Goal: Task Accomplishment & Management: Use online tool/utility

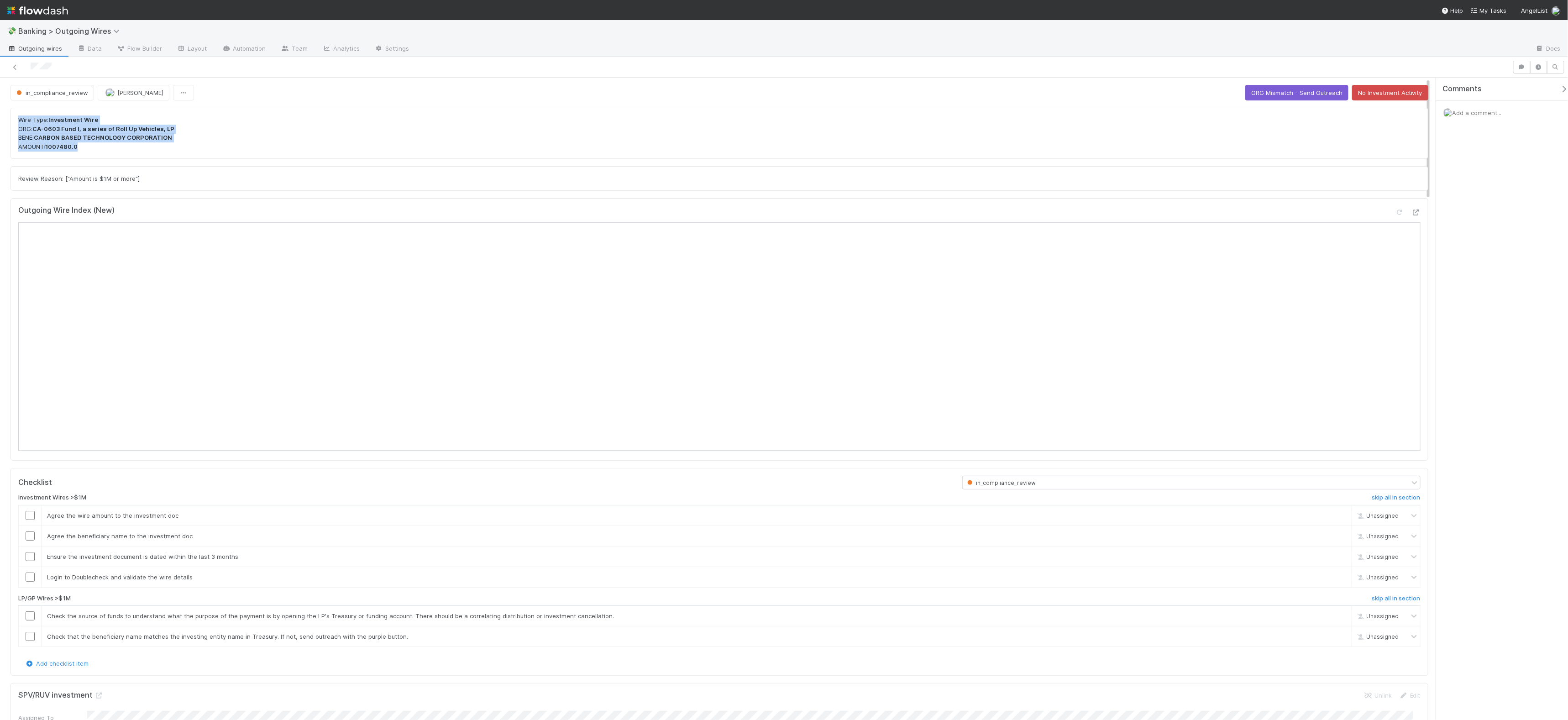
drag, startPoint x: 124, startPoint y: 145, endPoint x: 14, endPoint y: 122, distance: 112.4
click at [14, 122] on div "Wire Type: Investment Wire ORG: CA-0603 Fund I, a series of Roll Up Vehicles, L…" at bounding box center [719, 133] width 1418 height 51
click at [330, 134] on p "Wire Type: Investment Wire ORG: CA-0603 Fund I, a series of Roll Up Vehicles, L…" at bounding box center [719, 133] width 1403 height 35
click at [28, 515] on input "checkbox" at bounding box center [30, 515] width 9 height 9
click at [30, 538] on input "checkbox" at bounding box center [30, 536] width 9 height 9
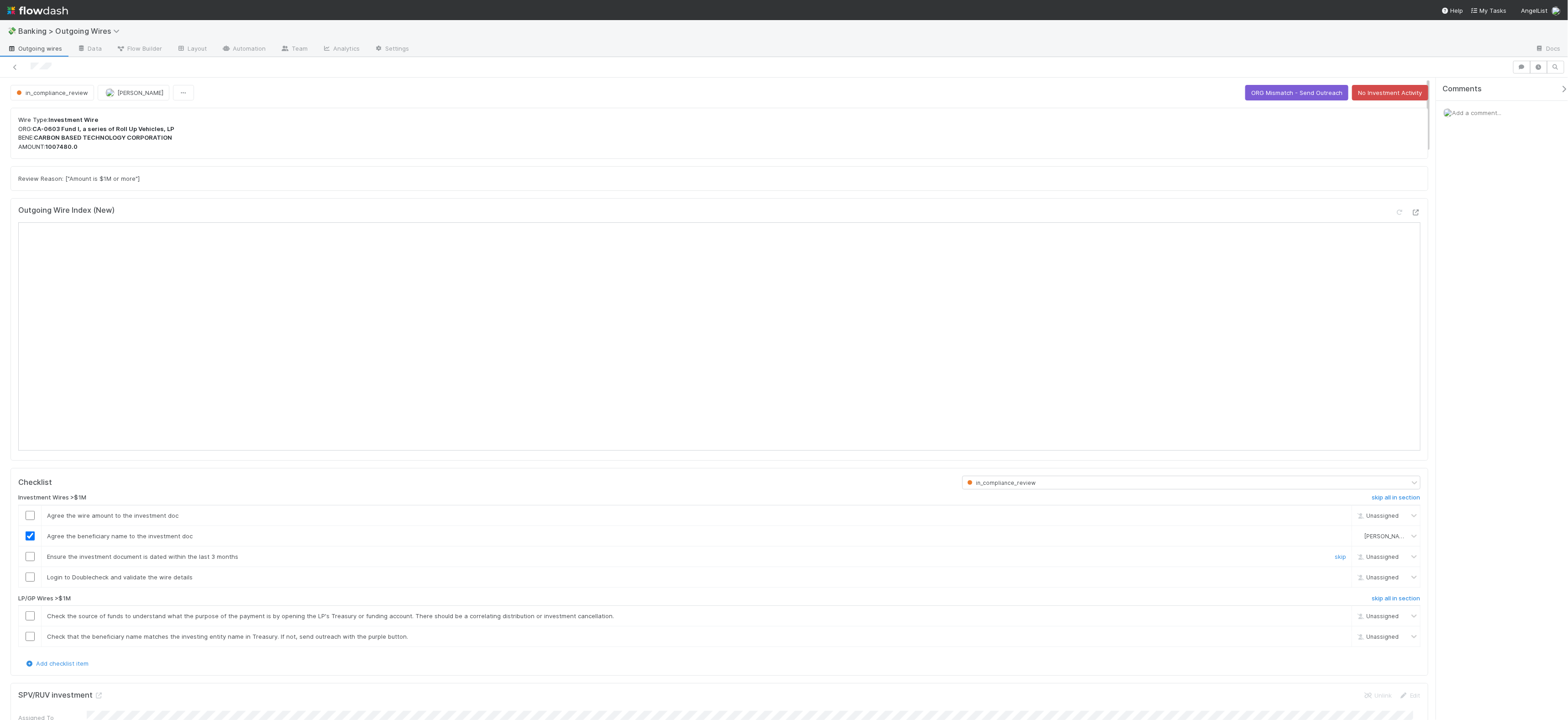
click at [31, 556] on input "checkbox" at bounding box center [30, 556] width 9 height 9
click at [31, 577] on input "checkbox" at bounding box center [30, 577] width 9 height 9
click at [34, 515] on input "checkbox" at bounding box center [30, 515] width 9 height 9
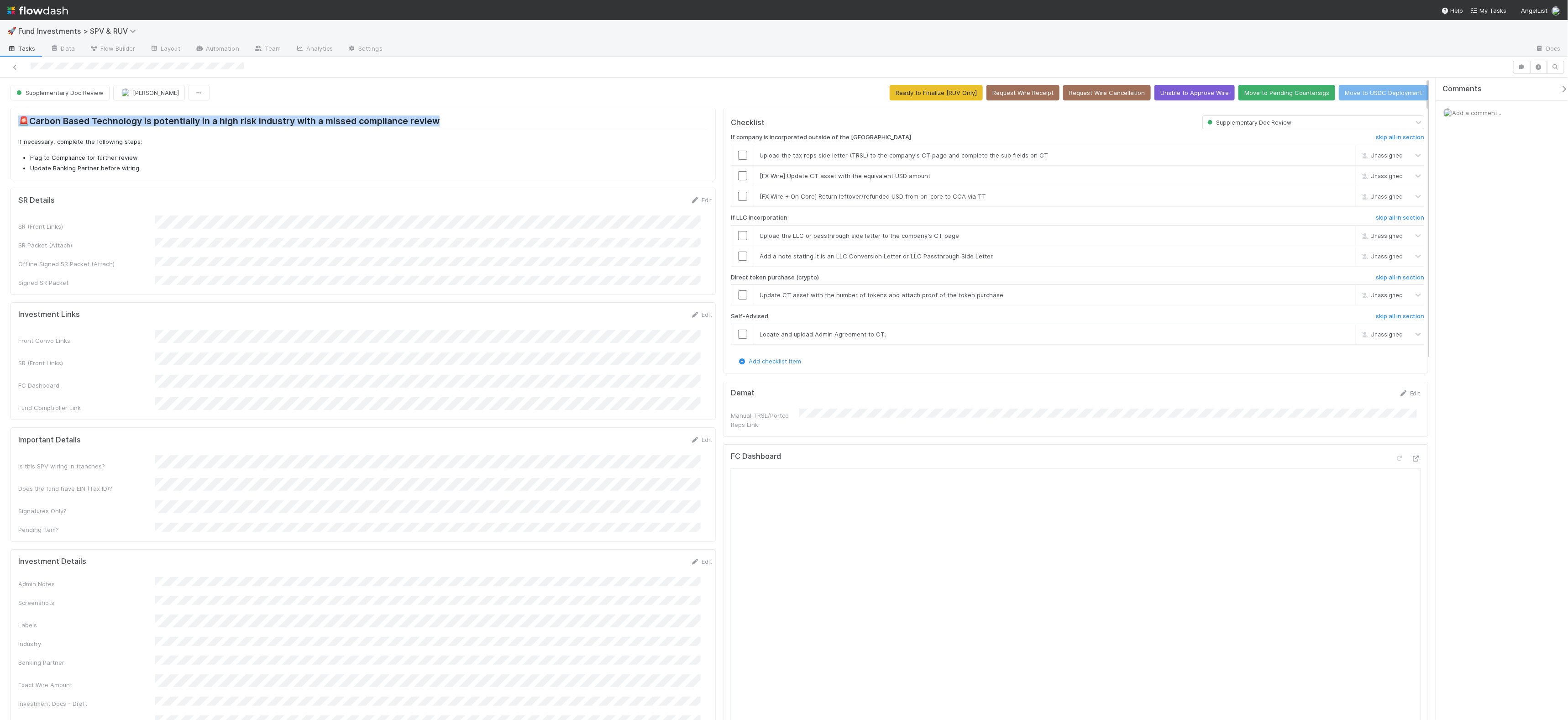
drag, startPoint x: 312, startPoint y: 123, endPoint x: 4, endPoint y: 117, distance: 308.1
click at [328, 118] on h2 "🚨Carbon Based Technology is potentially in a high risk industry with a missed c…" at bounding box center [362, 122] width 689 height 14
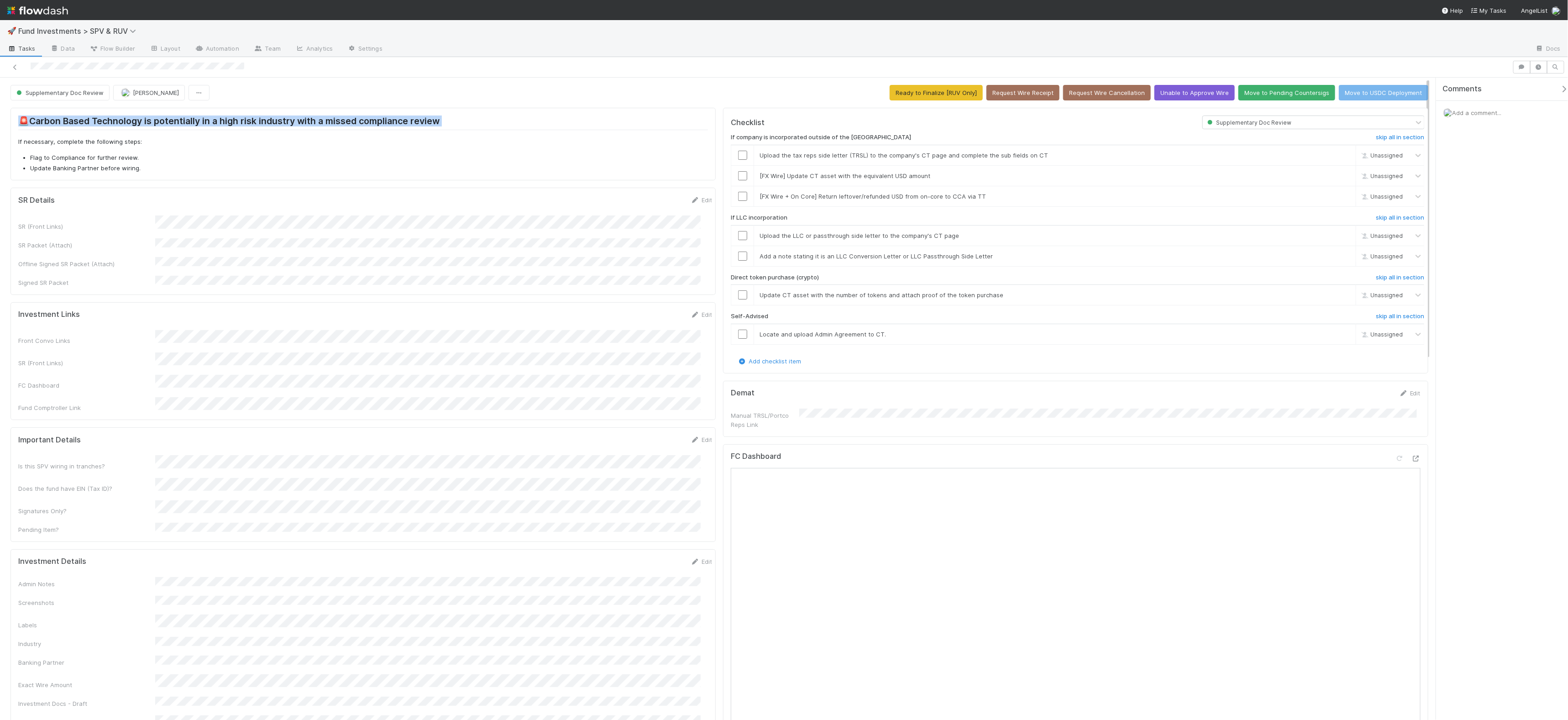
click at [216, 122] on h2 "🚨Carbon Based Technology is potentially in a high risk industry with a missed c…" at bounding box center [362, 122] width 689 height 14
click at [248, 120] on h2 "🚨Carbon Based Technology is potentially in a high risk industry with a missed c…" at bounding box center [362, 122] width 689 height 14
drag, startPoint x: 146, startPoint y: 170, endPoint x: 23, endPoint y: 132, distance: 128.7
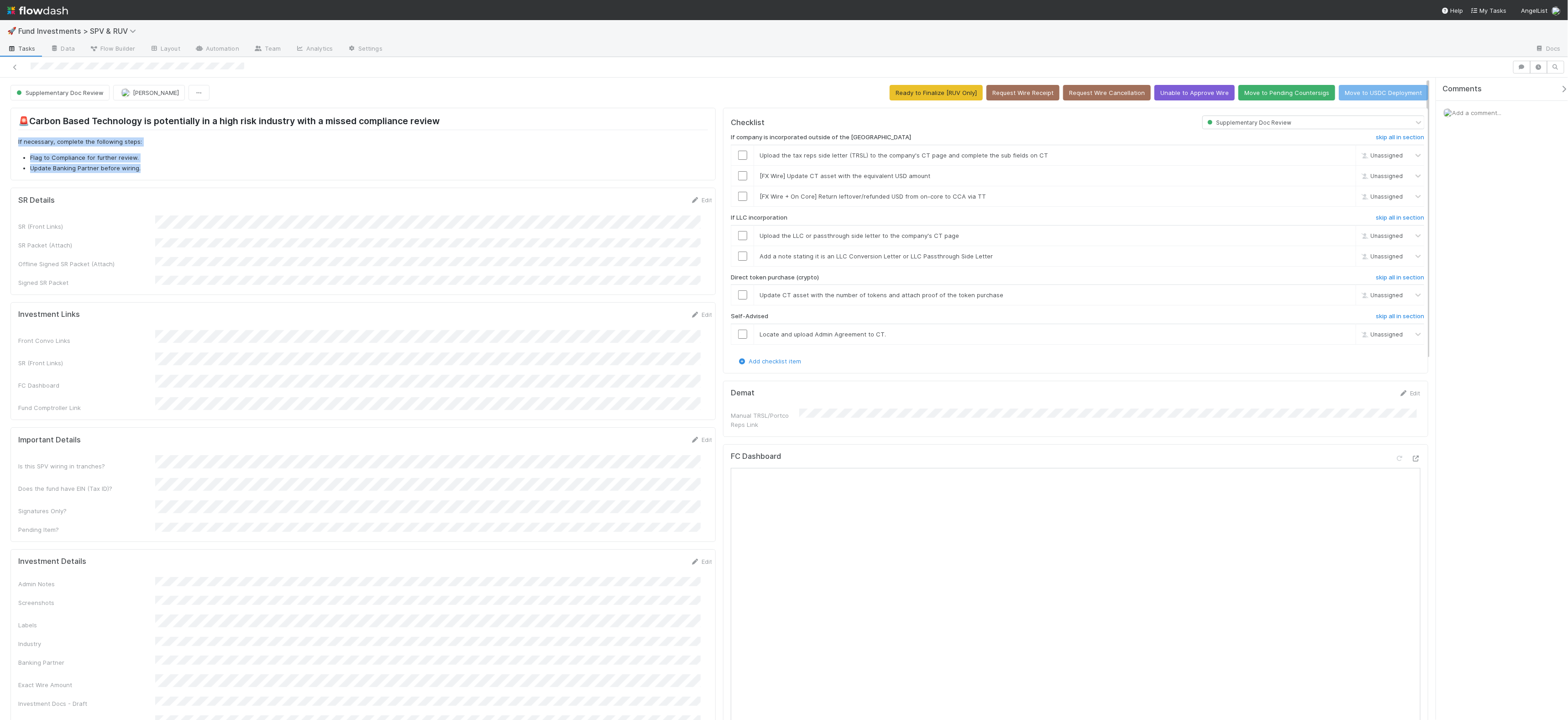
click at [23, 132] on div "🚨Carbon Based Technology is potentially in a high risk industry with a missed c…" at bounding box center [362, 144] width 689 height 57
drag, startPoint x: 219, startPoint y: 145, endPoint x: 224, endPoint y: 145, distance: 5.0
click at [224, 145] on p "If necessary, complete the following steps:" at bounding box center [362, 141] width 689 height 9
